Goal: Task Accomplishment & Management: Use online tool/utility

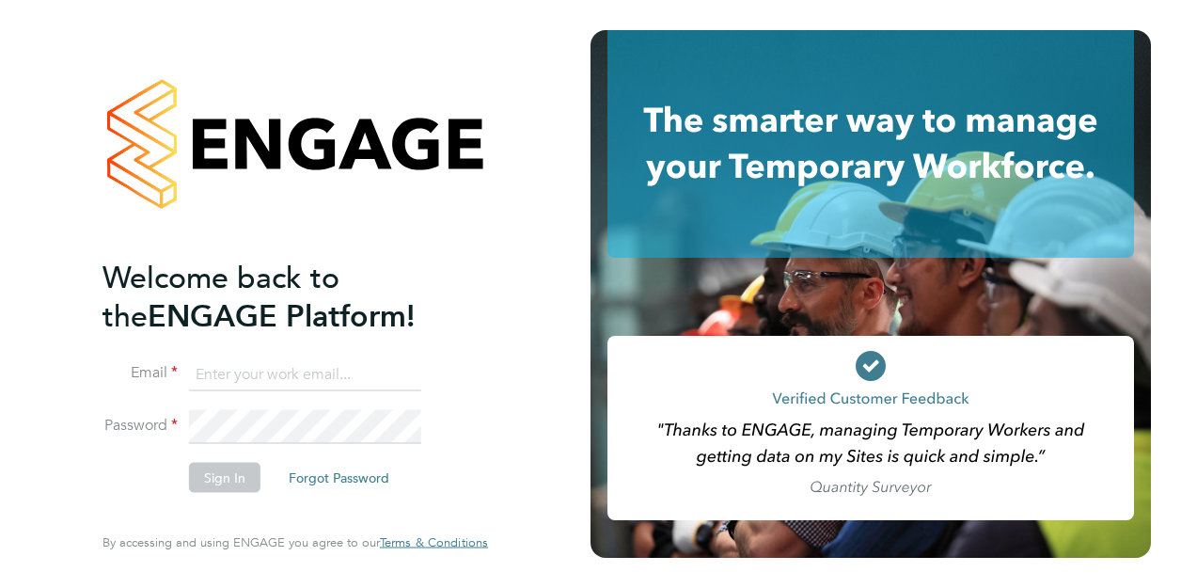
type input "adam.large@vistry.co.uk"
click at [233, 468] on button "Sign In" at bounding box center [224, 477] width 71 height 30
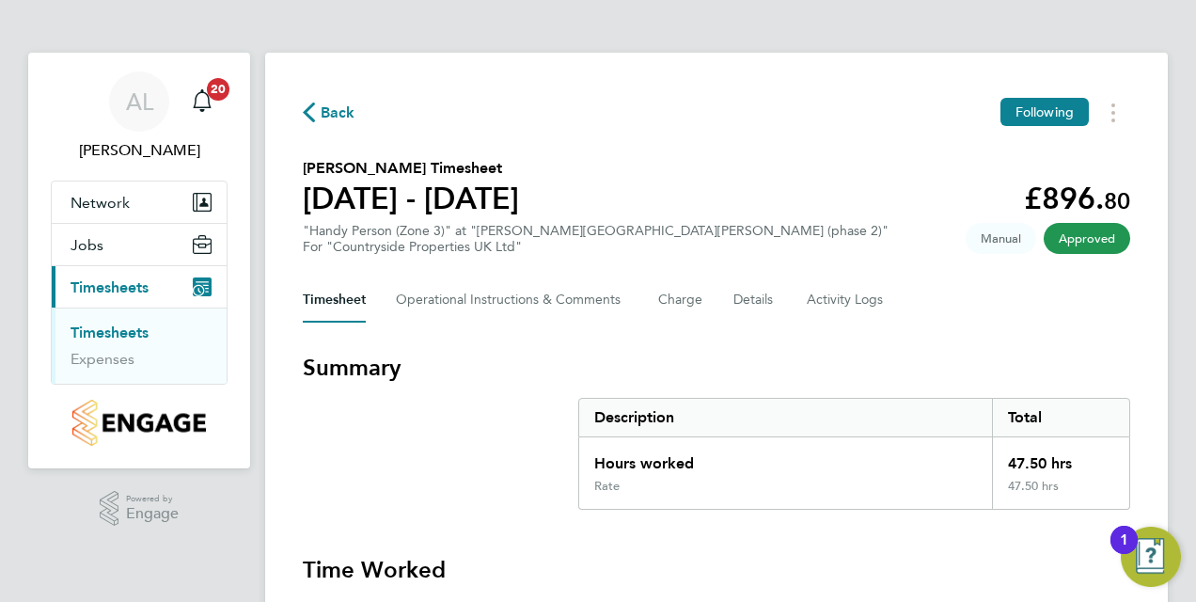
click at [105, 337] on link "Timesheets" at bounding box center [110, 332] width 78 height 18
